Goal: Find specific page/section: Find specific page/section

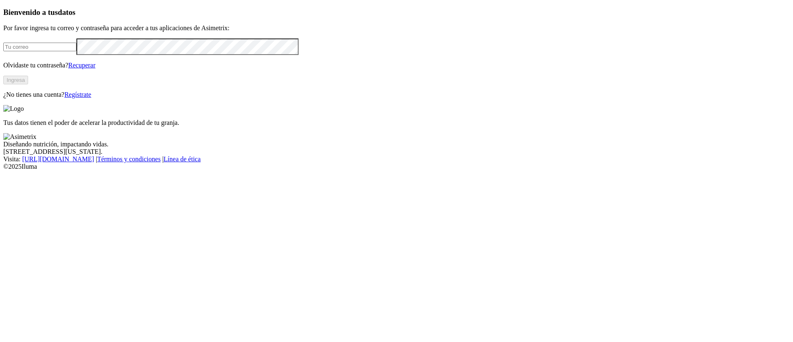
type input "jose.sandoval@premexcorp.com"
click at [28, 84] on button "Ingresa" at bounding box center [15, 80] width 25 height 9
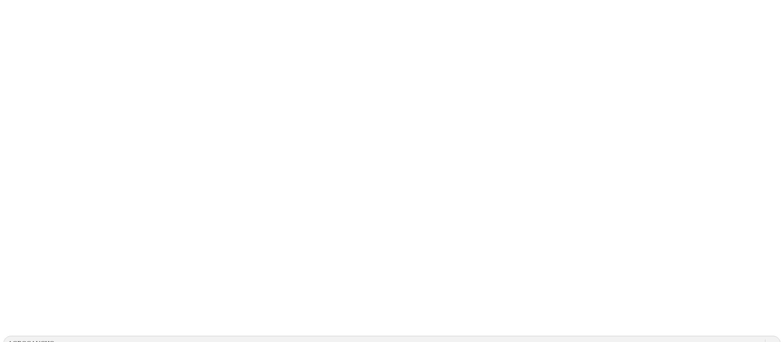
drag, startPoint x: 771, startPoint y: 13, endPoint x: 719, endPoint y: 22, distance: 52.8
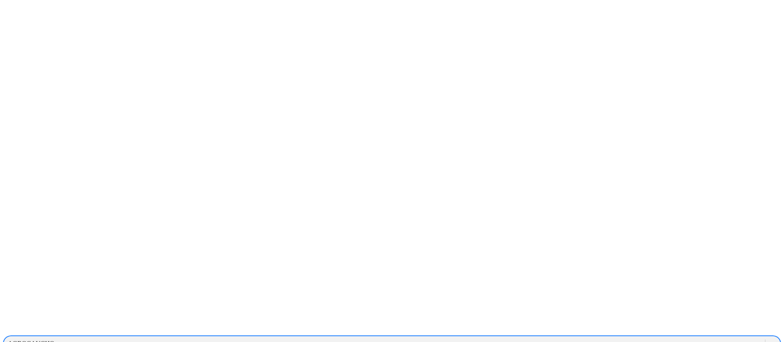
click at [765, 336] on div at bounding box center [772, 343] width 15 height 15
